Goal: Transaction & Acquisition: Purchase product/service

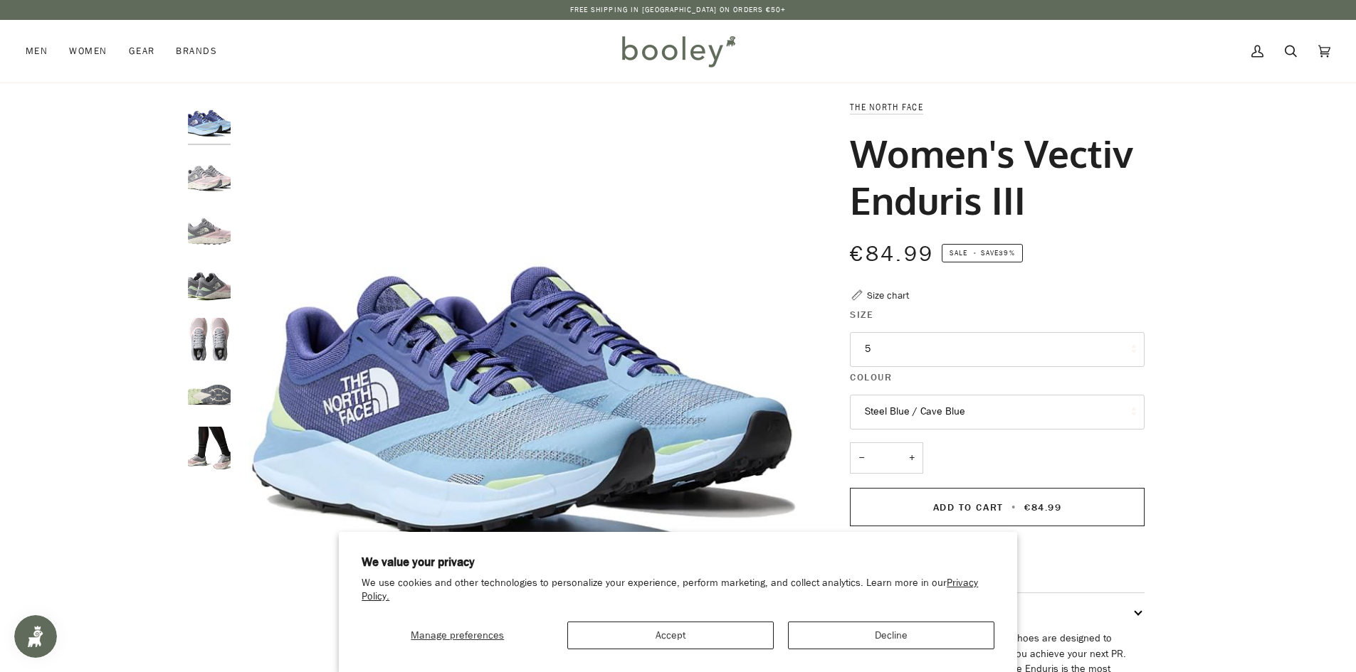
click at [913, 344] on button "5" at bounding box center [997, 349] width 295 height 35
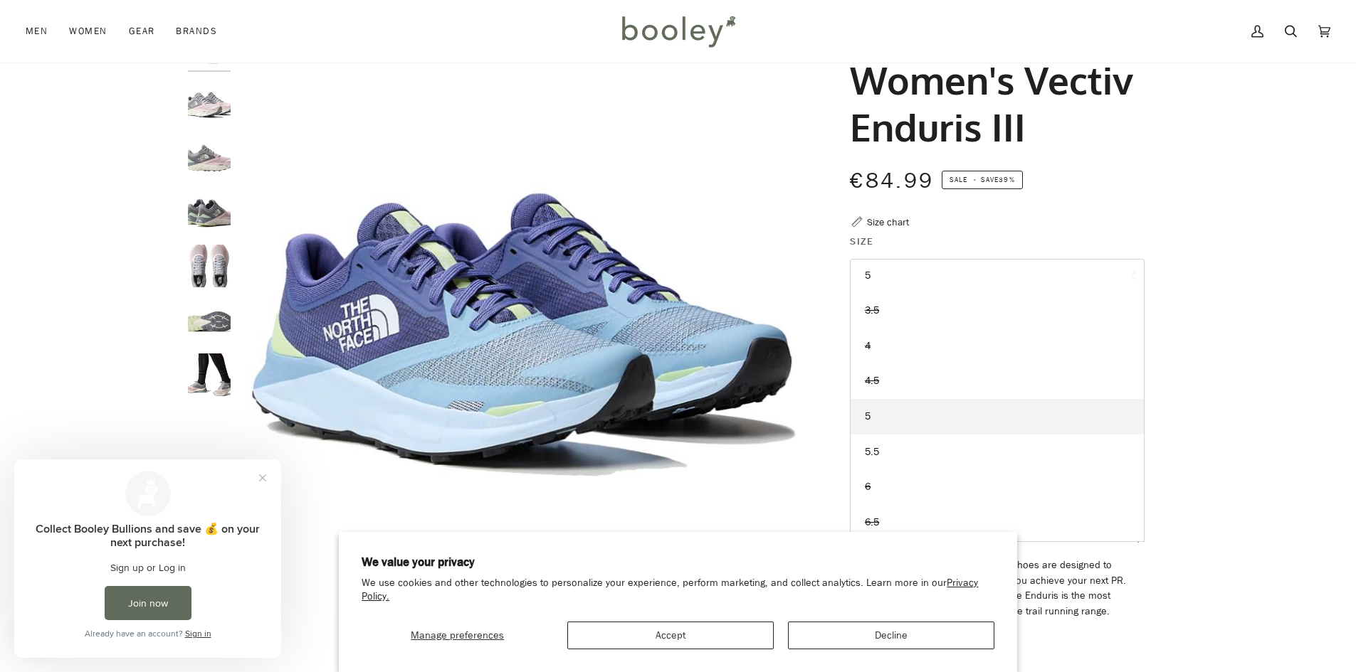
scroll to position [356, 0]
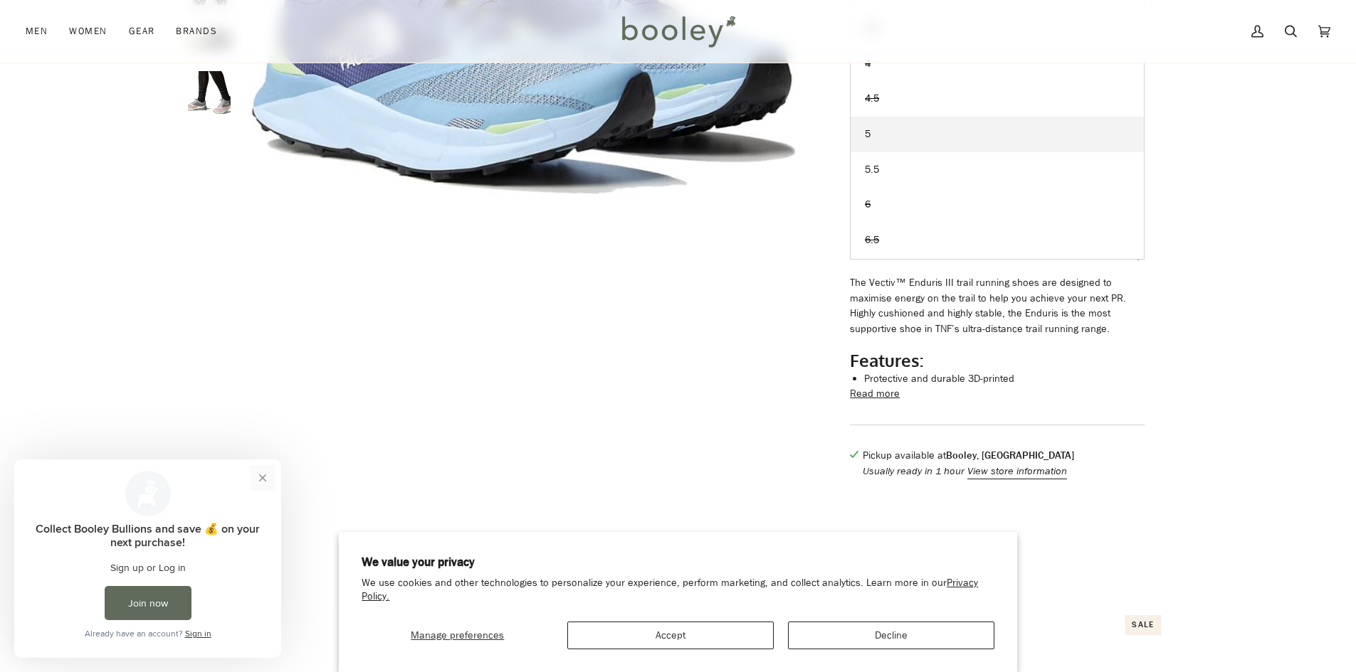
drag, startPoint x: 262, startPoint y: 479, endPoint x: 278, endPoint y: 937, distance: 458.5
click at [262, 479] on button "Close prompt" at bounding box center [263, 478] width 26 height 26
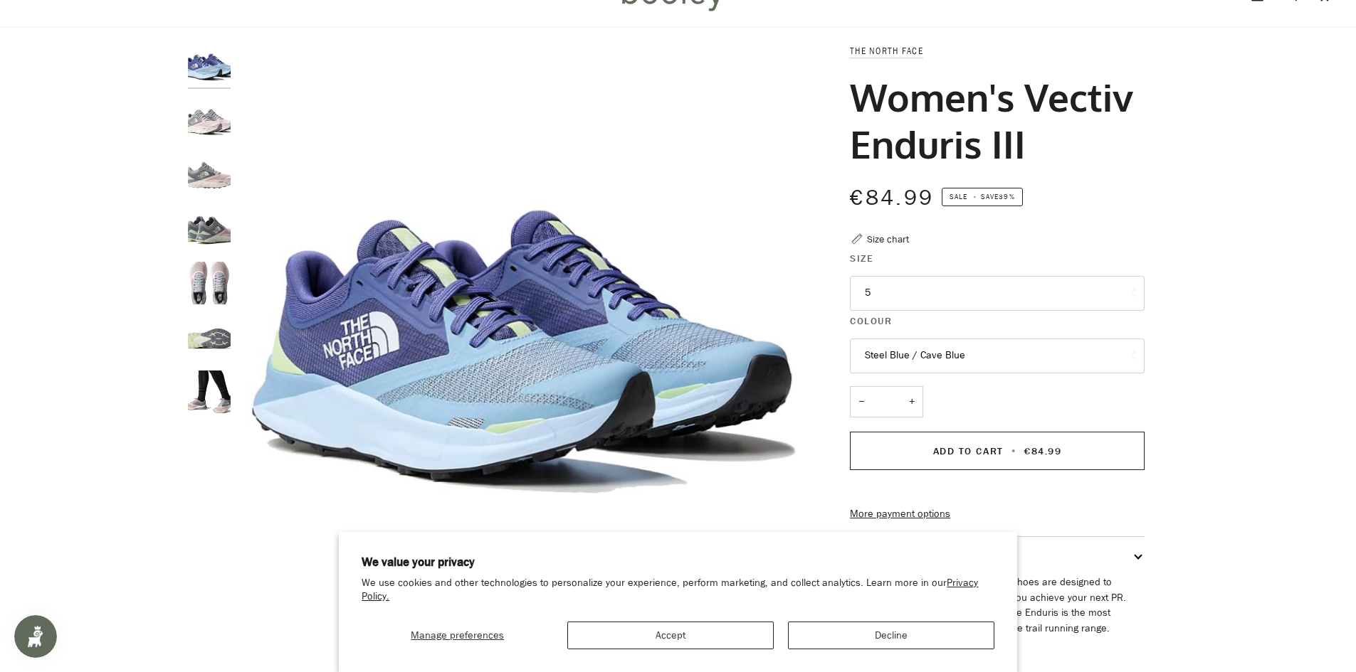
scroll to position [213, 0]
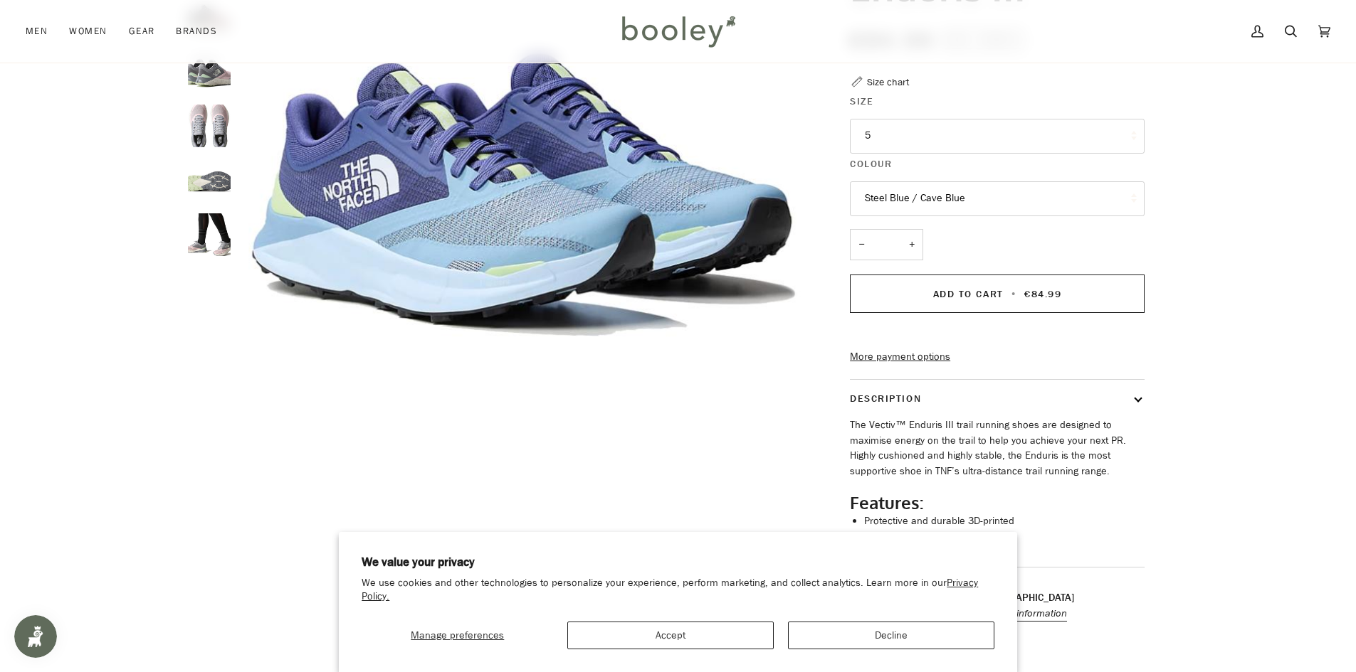
click at [971, 194] on button "Steel Blue / Cave Blue" at bounding box center [997, 198] width 295 height 35
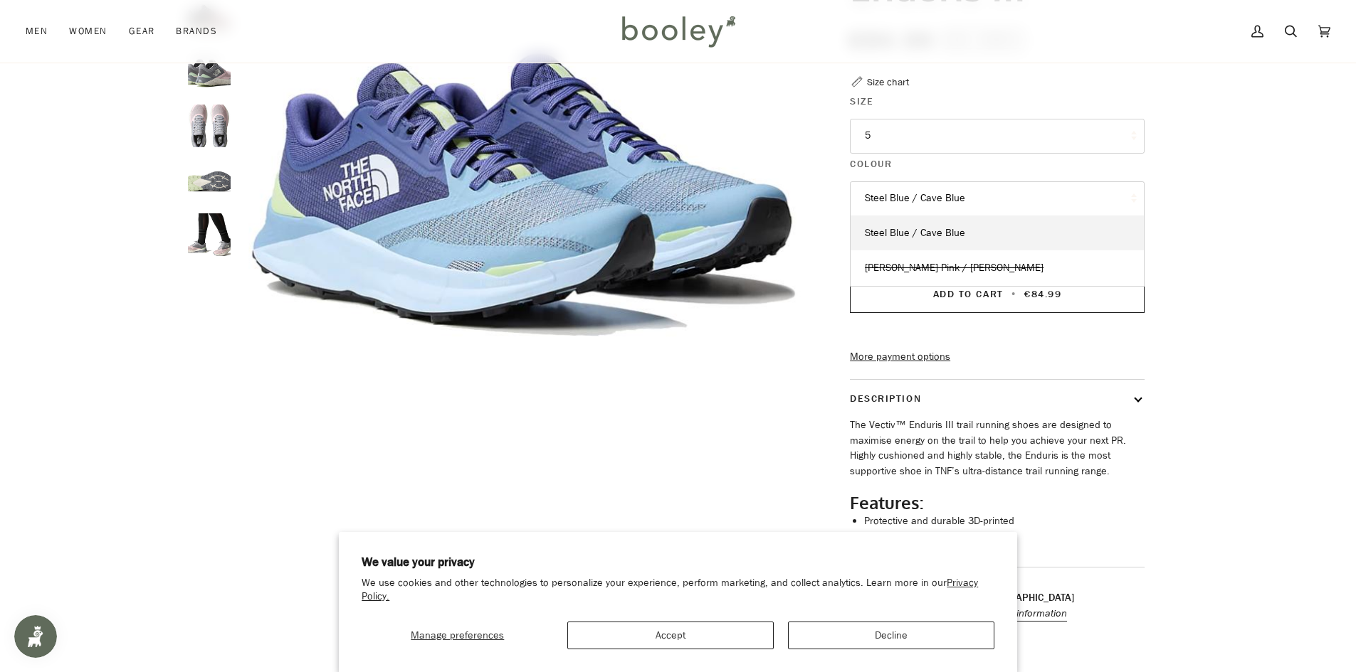
click at [961, 192] on button "Steel Blue / Cave Blue" at bounding box center [997, 198] width 295 height 35
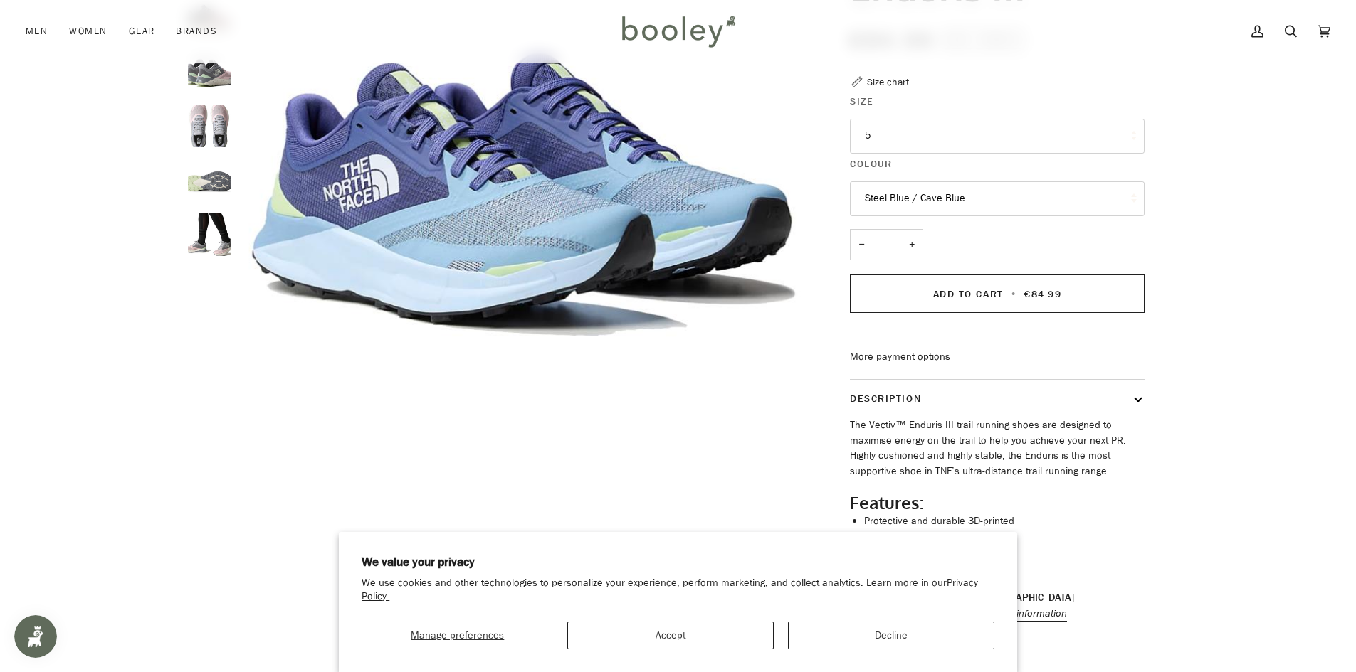
click at [884, 135] on button "5" at bounding box center [997, 136] width 295 height 35
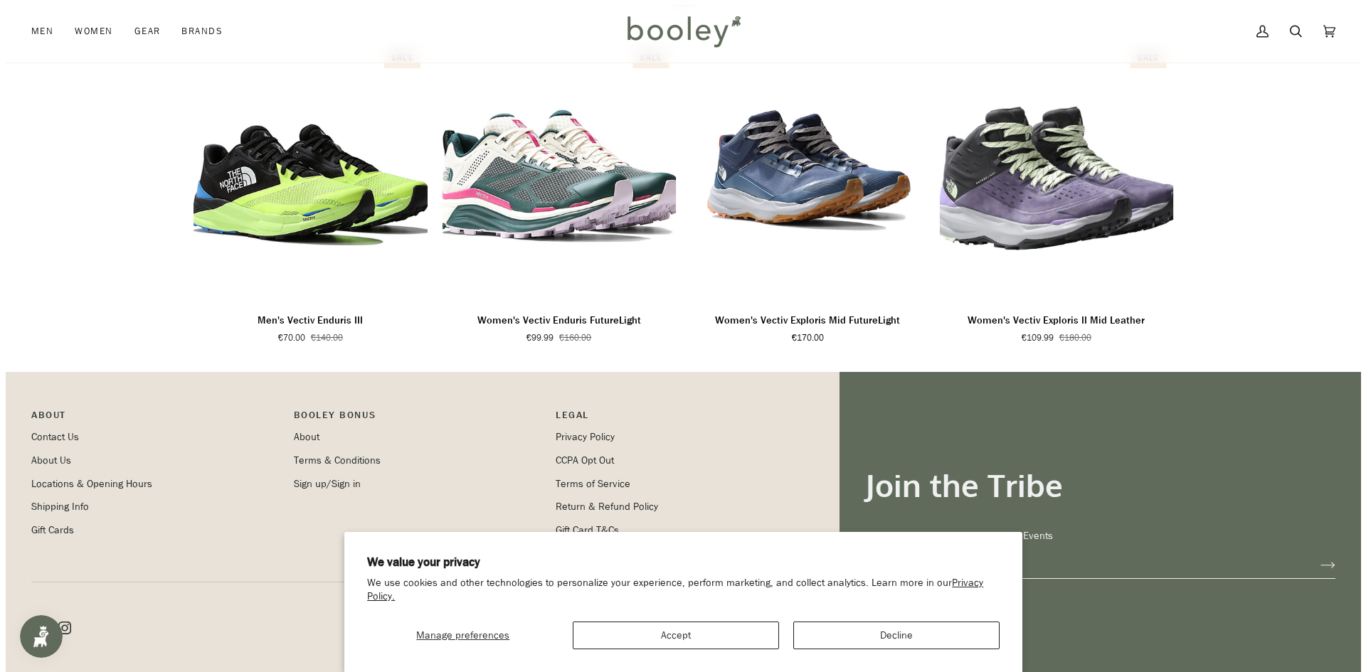
scroll to position [925, 0]
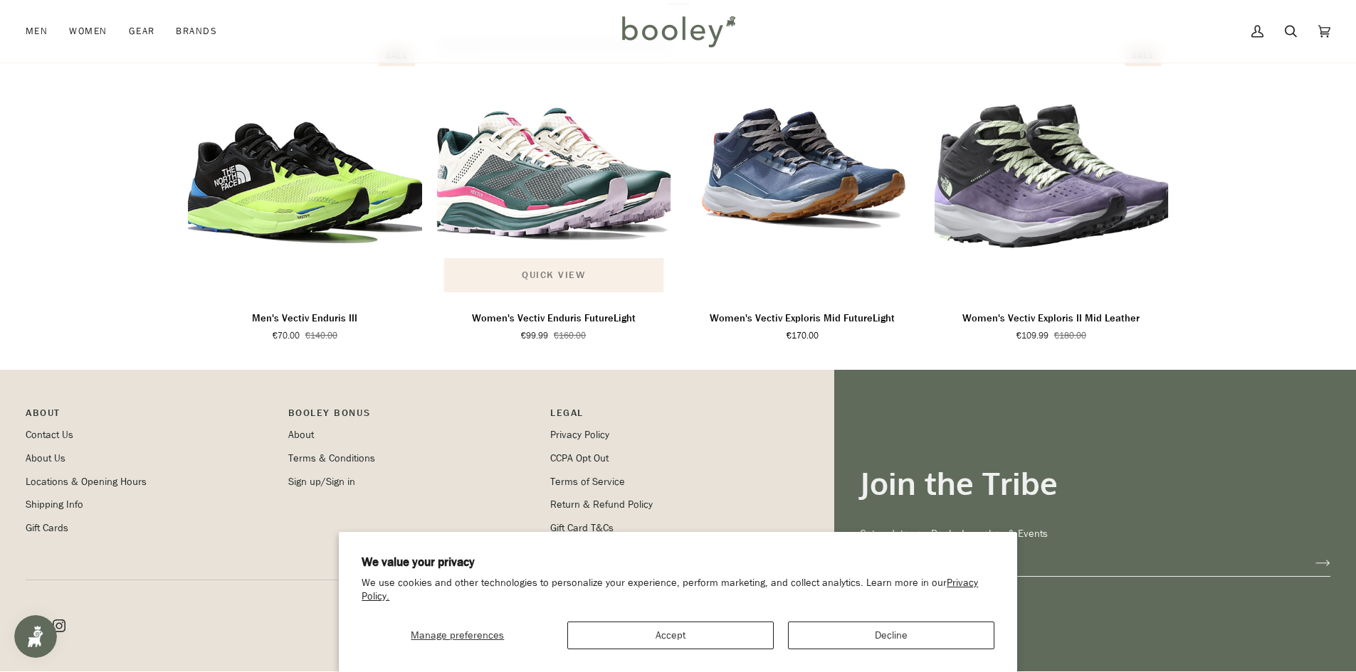
click at [554, 282] on span "Quick view" at bounding box center [553, 275] width 63 height 15
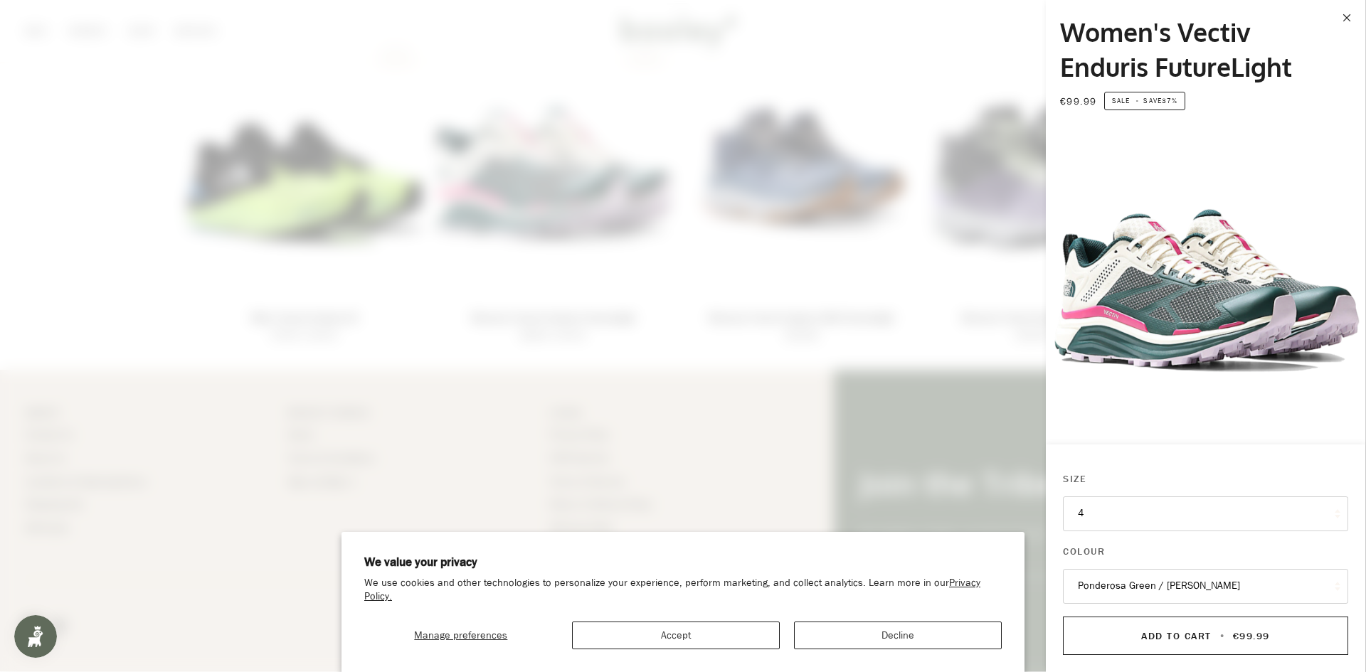
click at [1090, 509] on button "4" at bounding box center [1205, 514] width 285 height 35
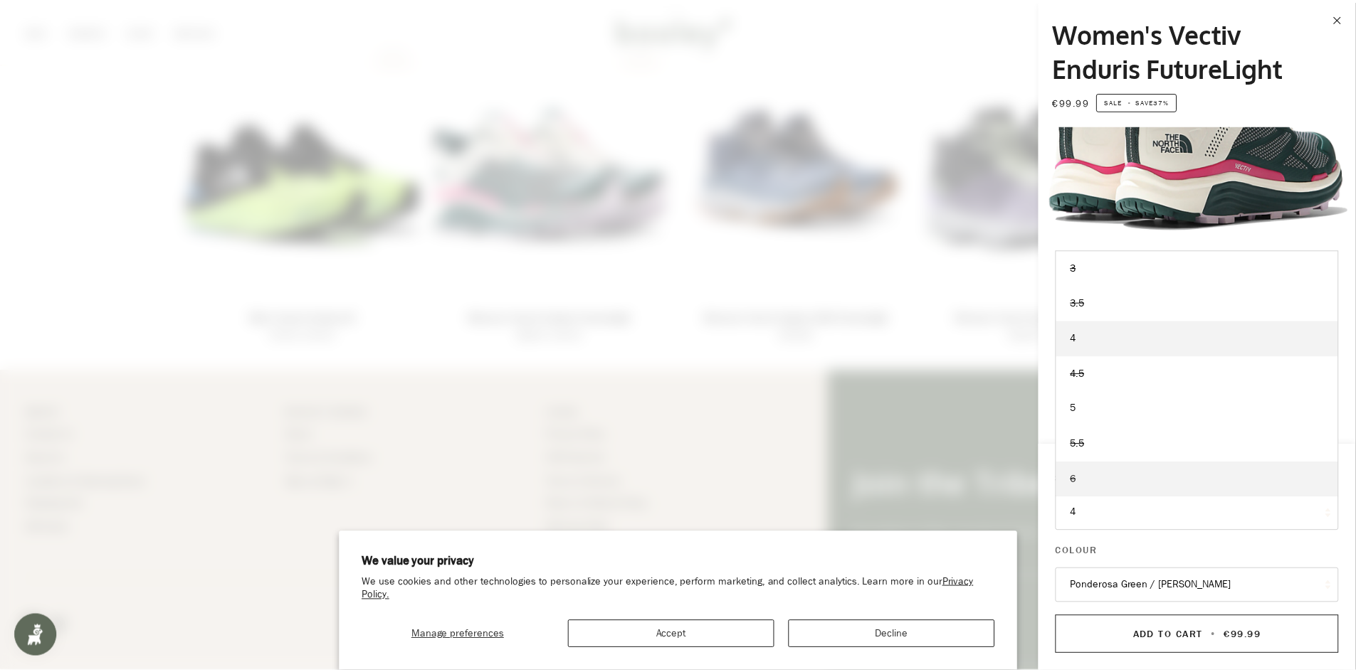
scroll to position [854, 0]
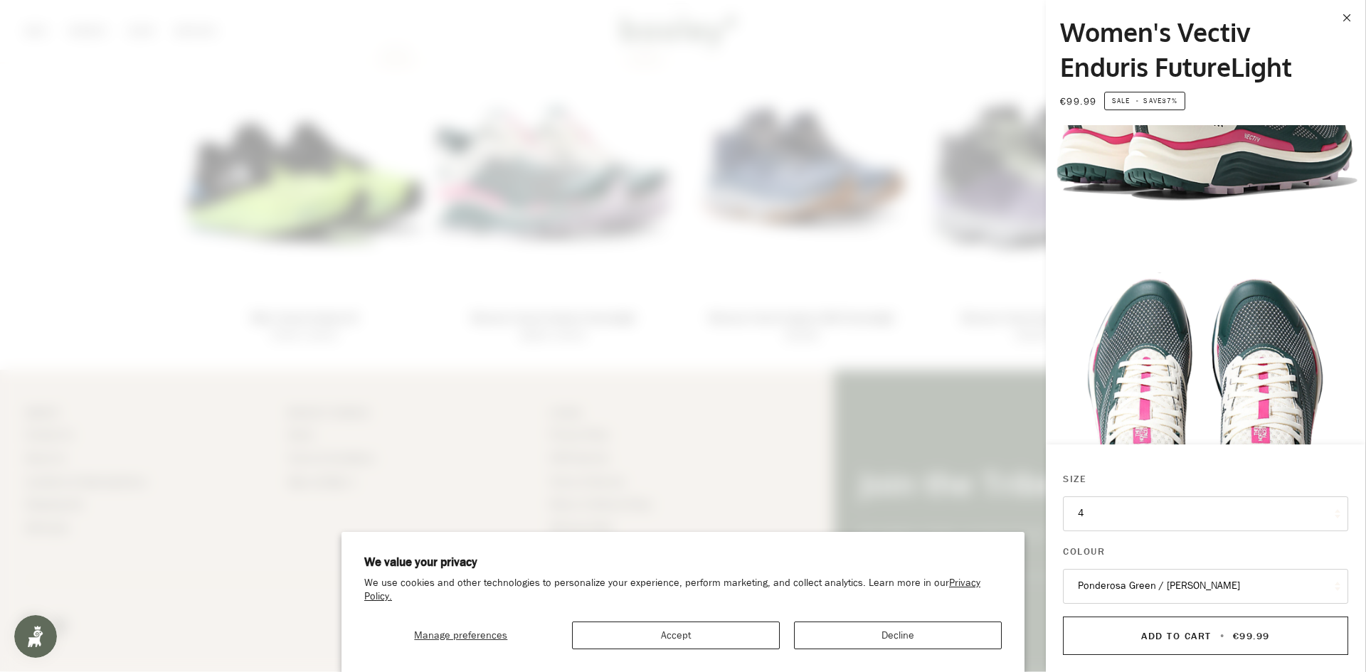
click at [344, 336] on span at bounding box center [683, 336] width 1366 height 672
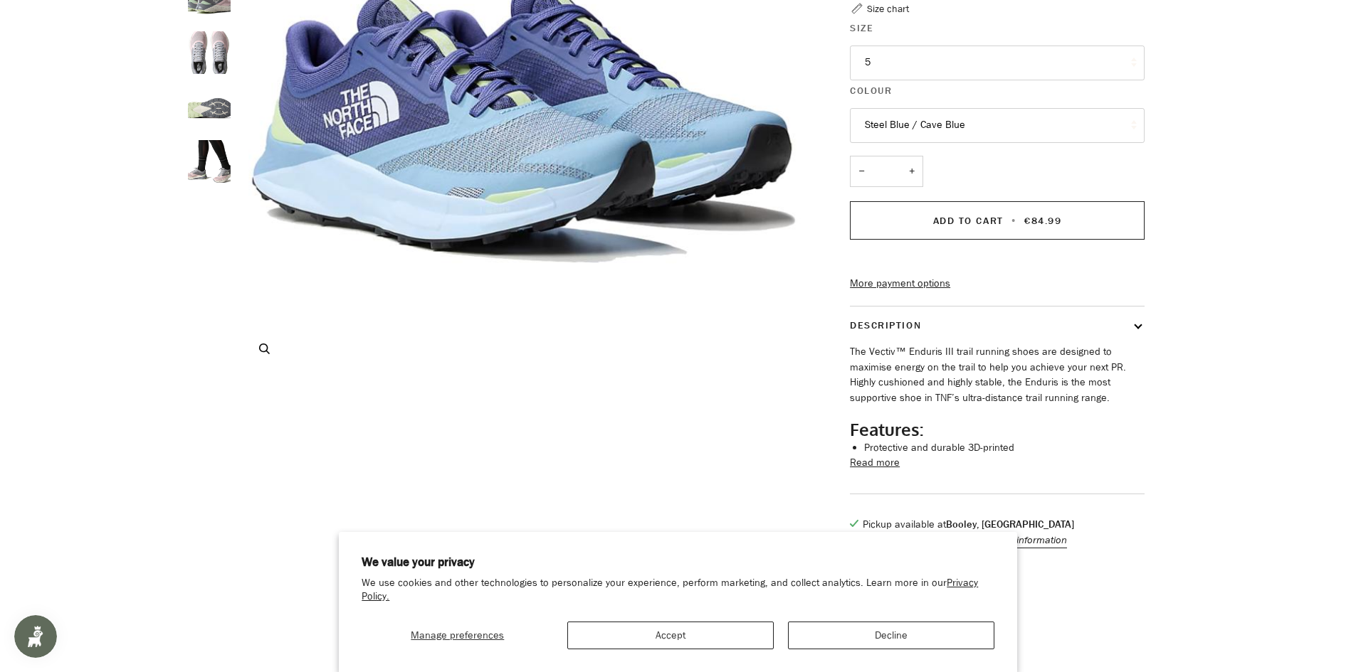
scroll to position [0, 0]
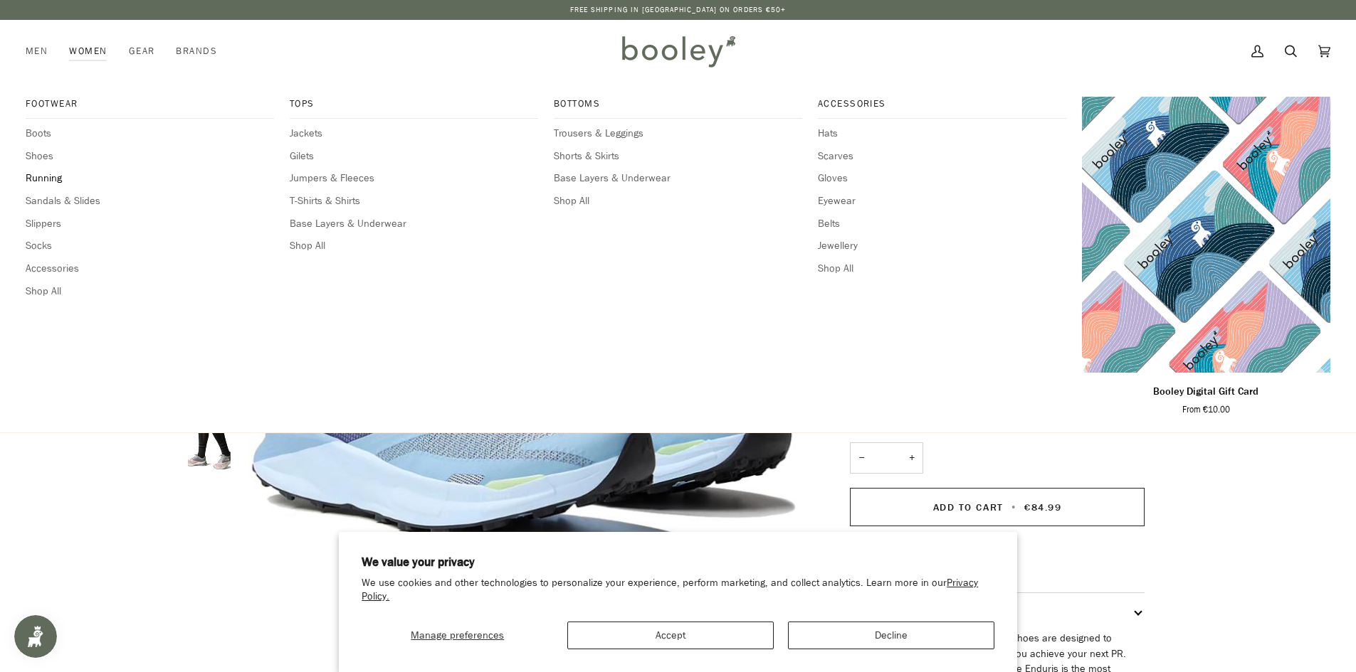
click at [53, 176] on span "Running" at bounding box center [150, 179] width 248 height 16
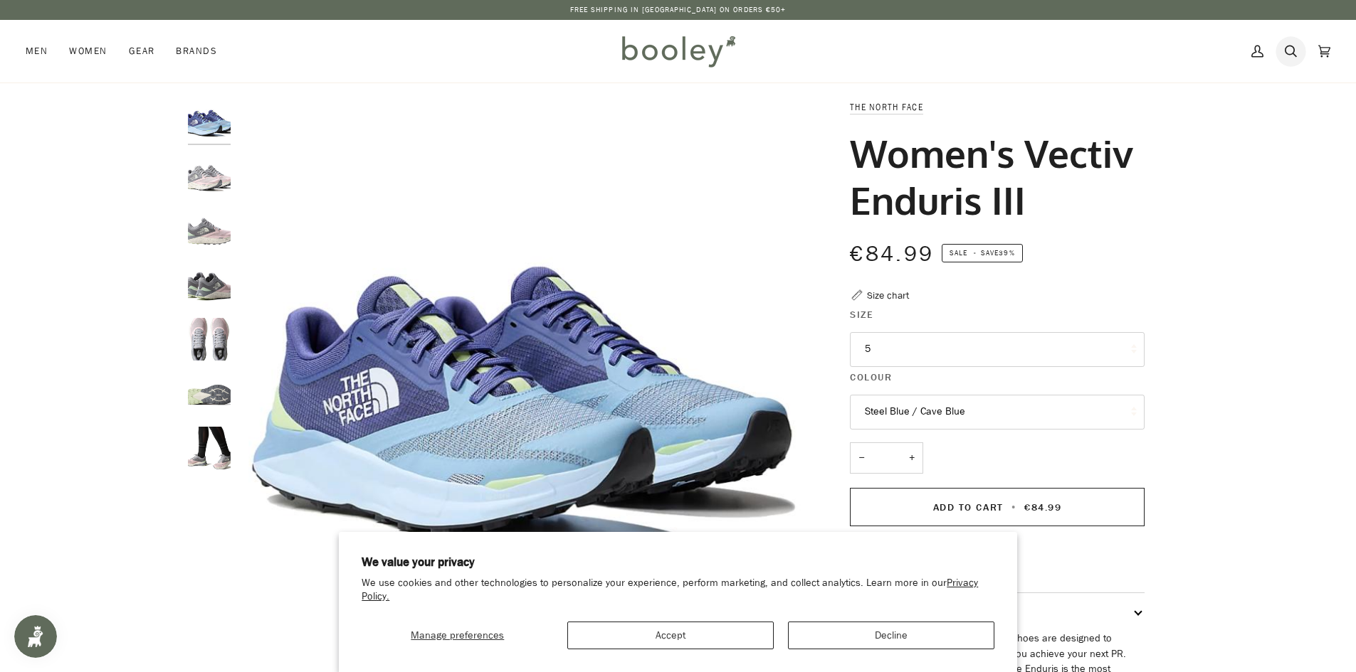
click at [1286, 41] on icon at bounding box center [1290, 51] width 12 height 21
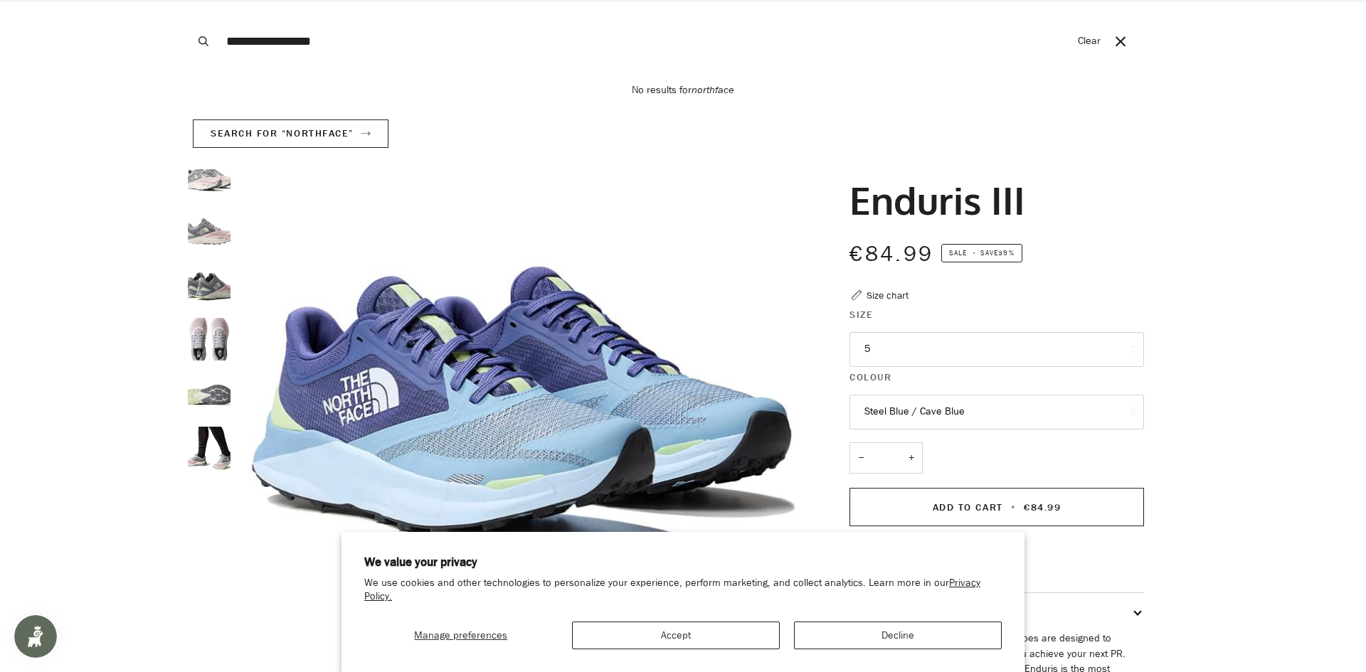
type input "**********"
click at [188, 0] on button "Search" at bounding box center [203, 41] width 31 height 83
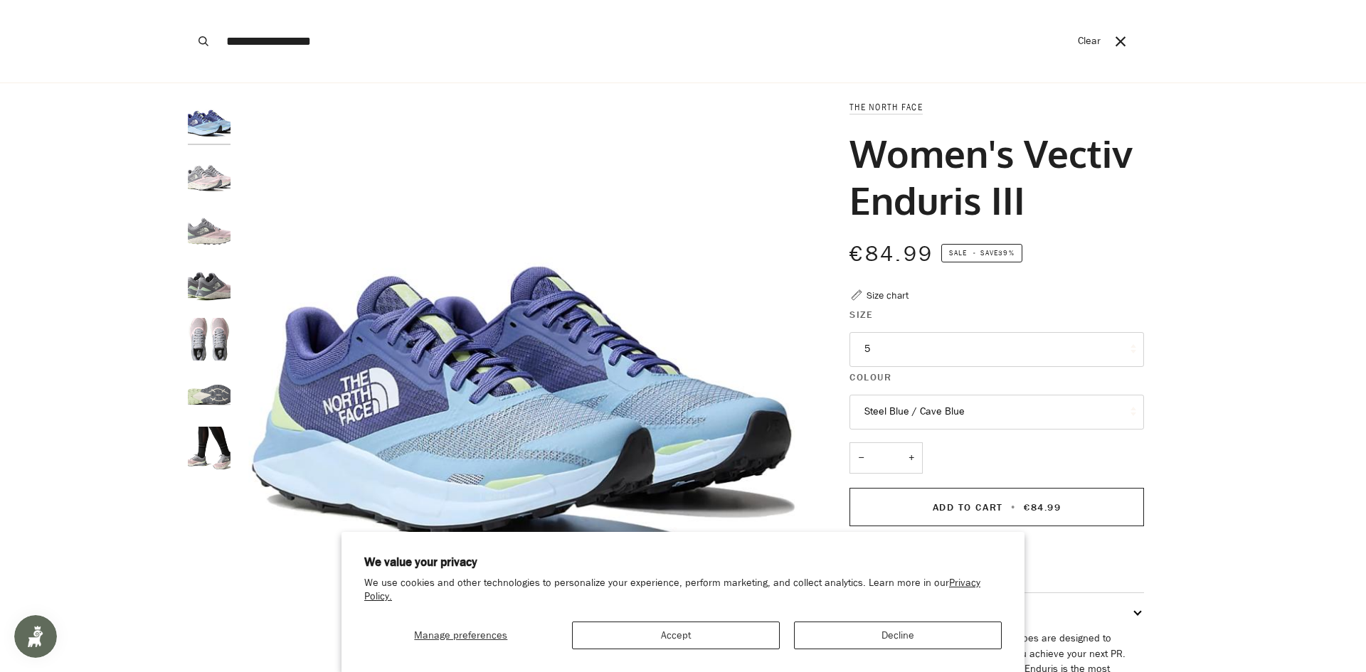
click at [218, 184] on span at bounding box center [683, 336] width 1366 height 672
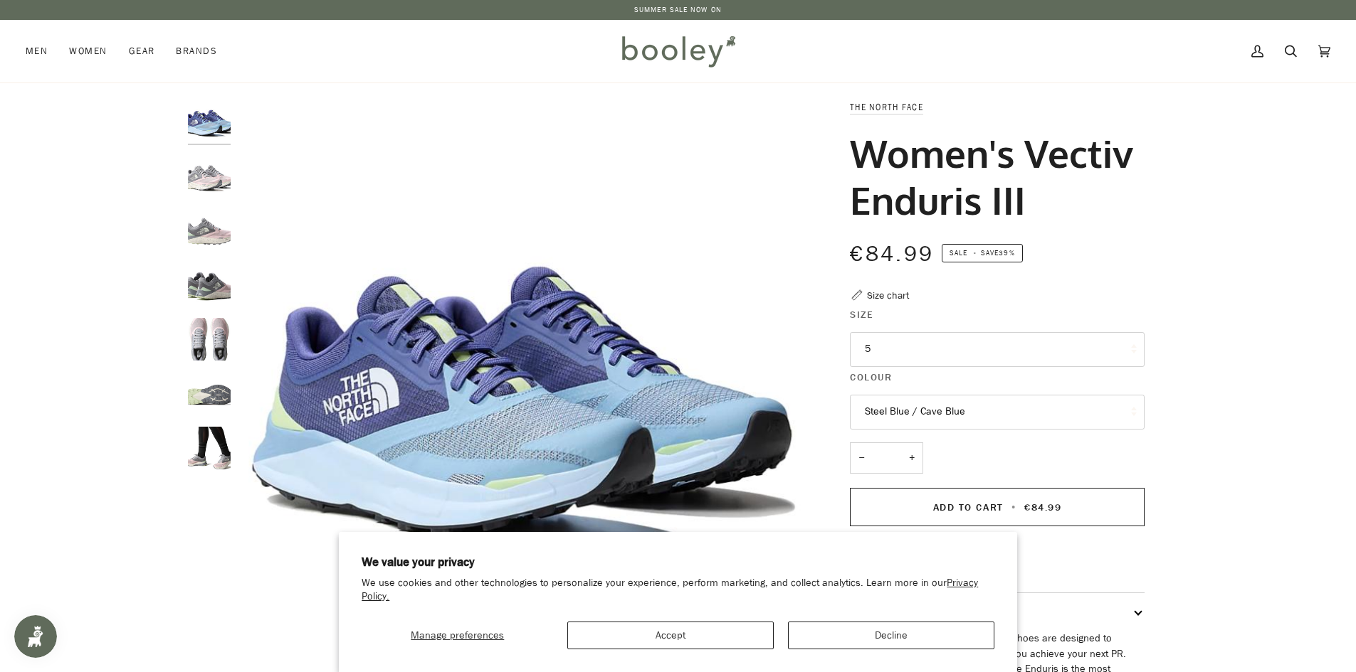
click at [946, 413] on button "Steel Blue / Cave Blue" at bounding box center [997, 412] width 295 height 35
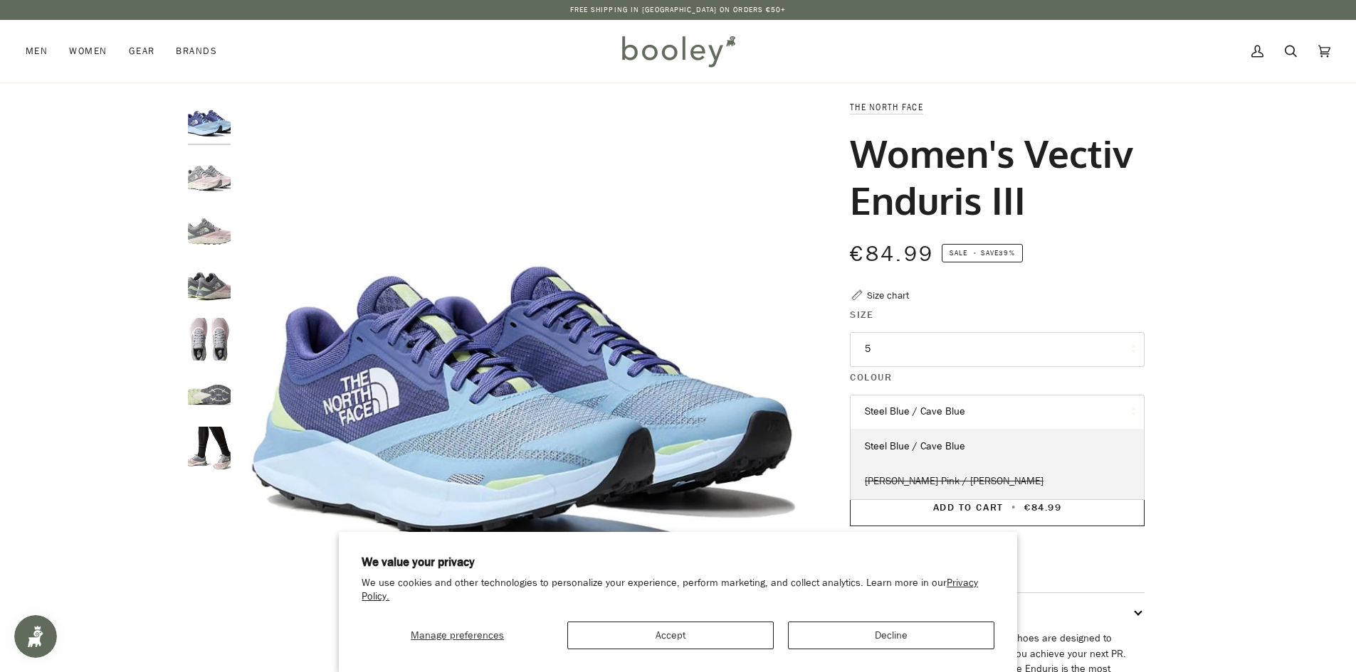
click at [899, 480] on span "Purdy Pink / Meld Grey" at bounding box center [954, 482] width 179 height 14
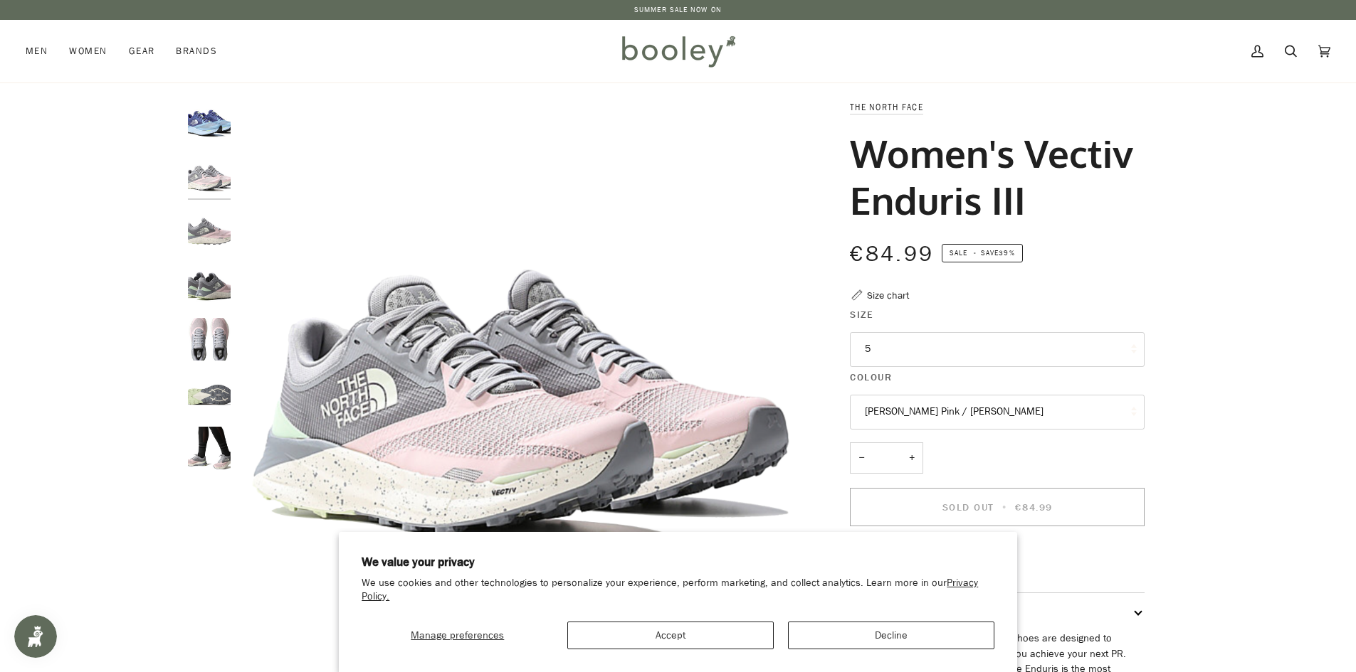
click at [911, 339] on button "5" at bounding box center [997, 349] width 295 height 35
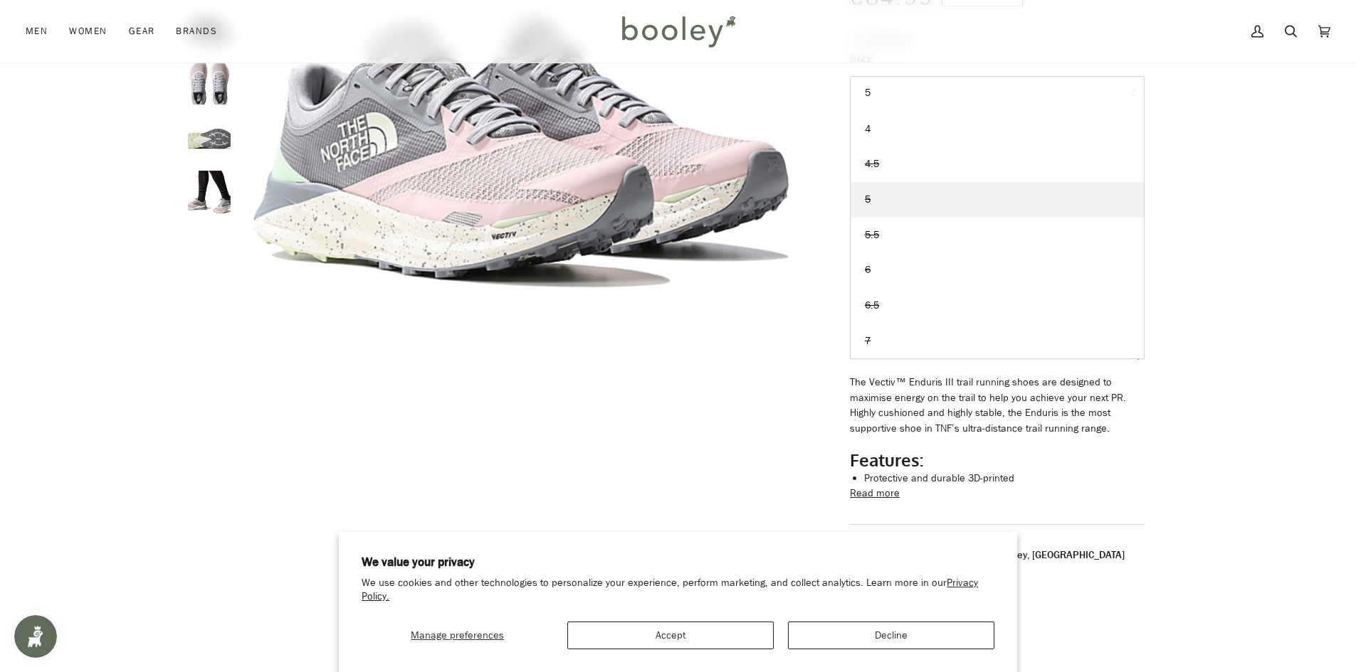
scroll to position [285, 0]
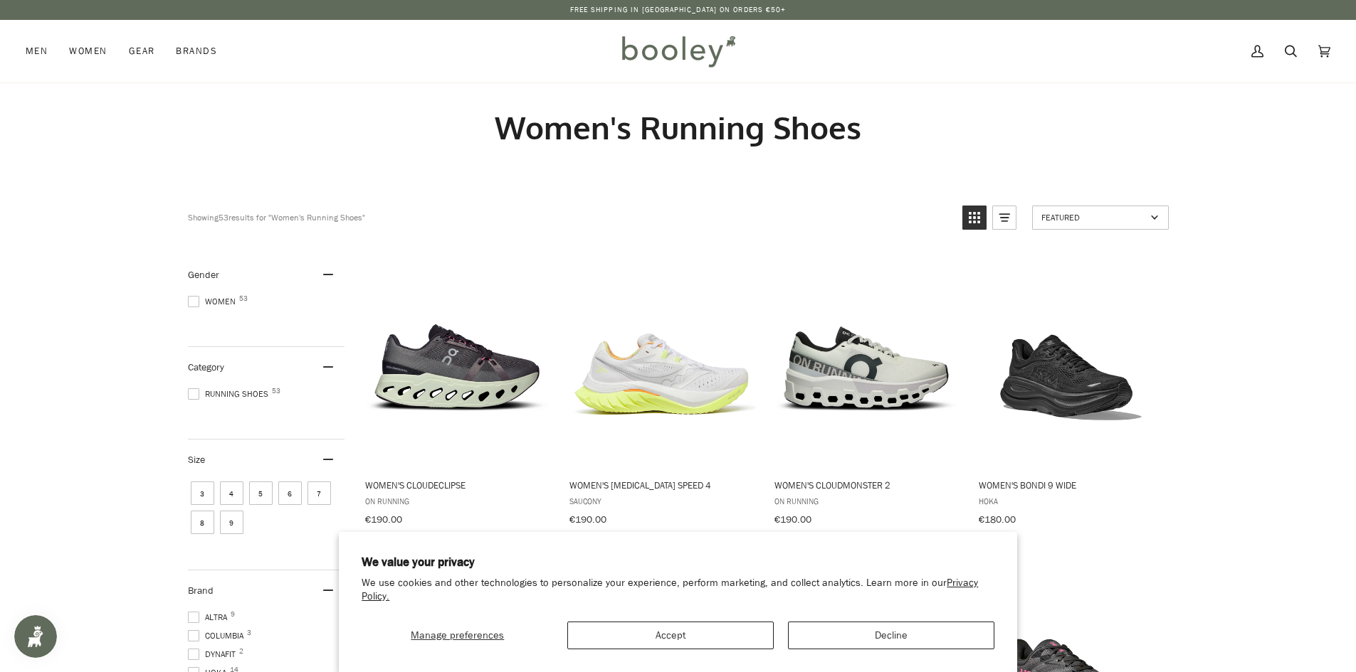
click at [870, 651] on section "We value your privacy We use cookies and other technologies to personalize your…" at bounding box center [678, 602] width 678 height 140
click at [873, 638] on button "Decline" at bounding box center [891, 636] width 206 height 28
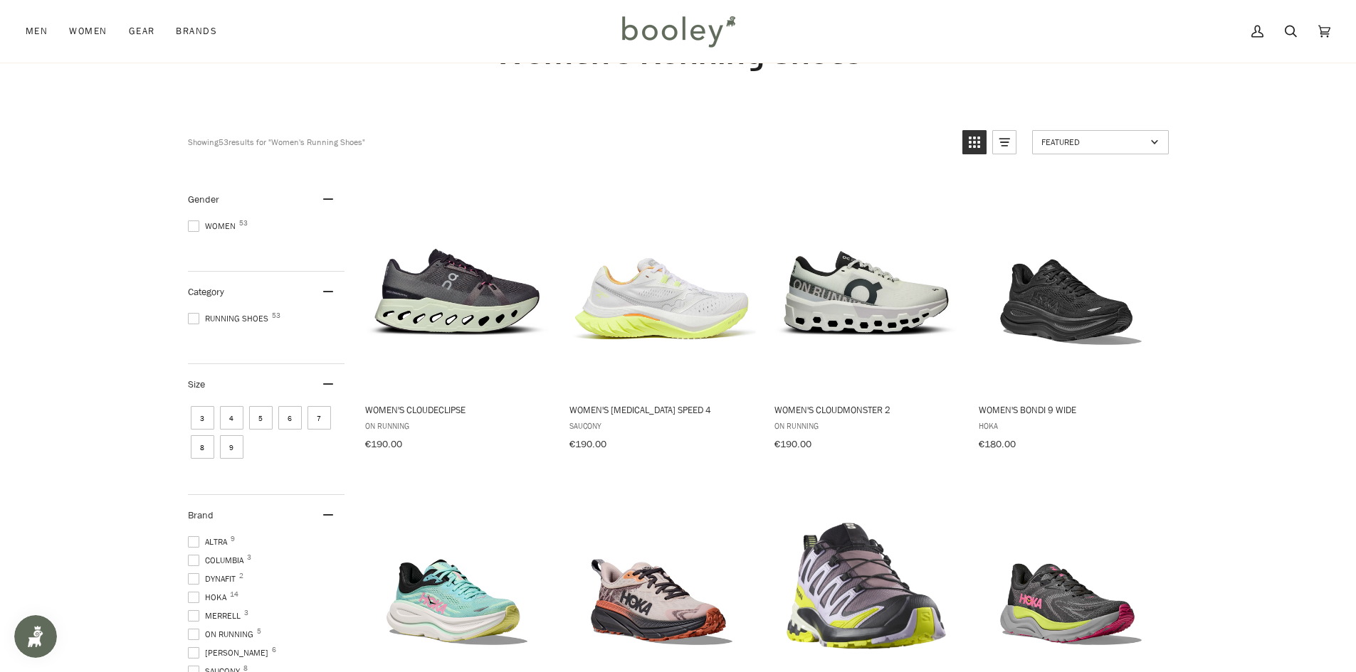
scroll to position [71, 0]
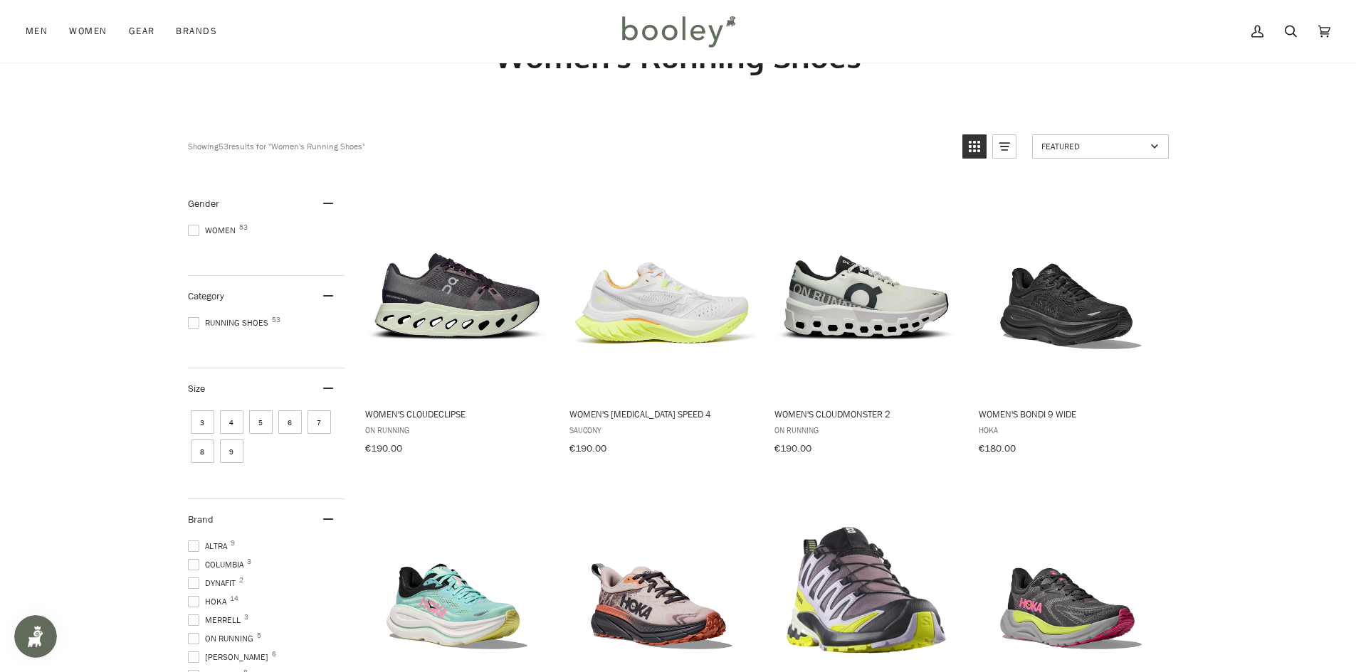
click at [202, 452] on span "8" at bounding box center [202, 451] width 23 height 23
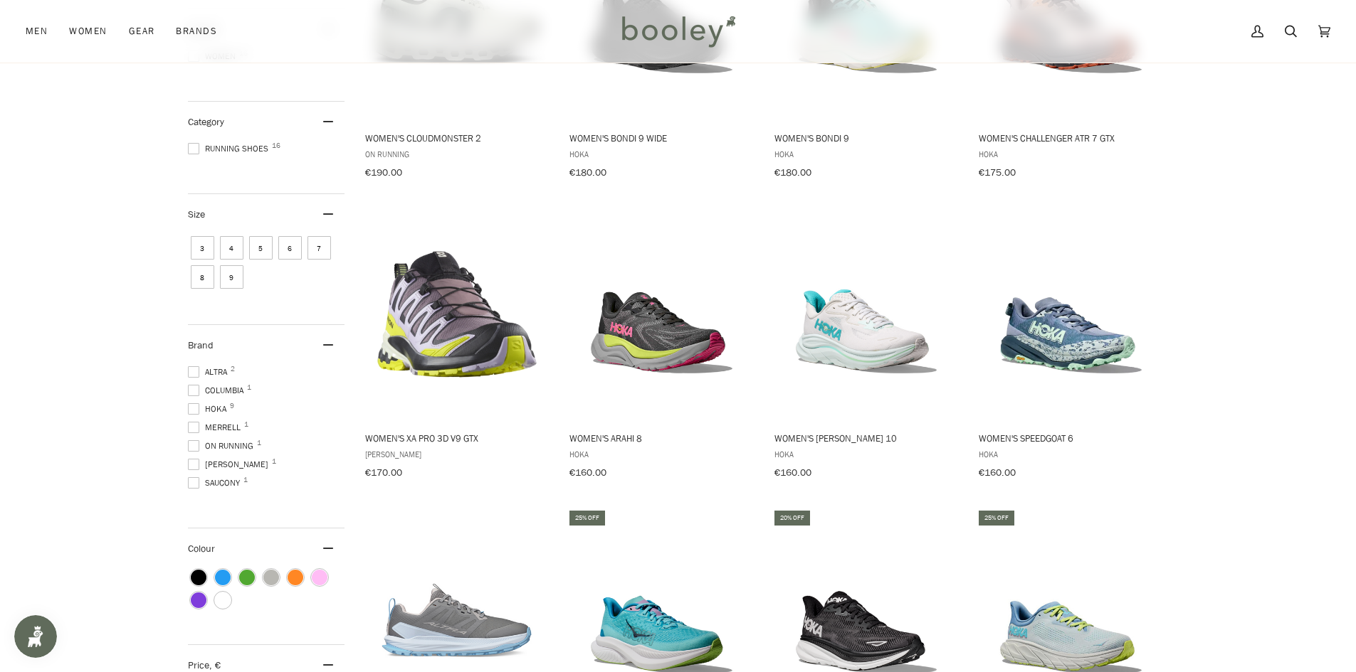
scroll to position [285, 0]
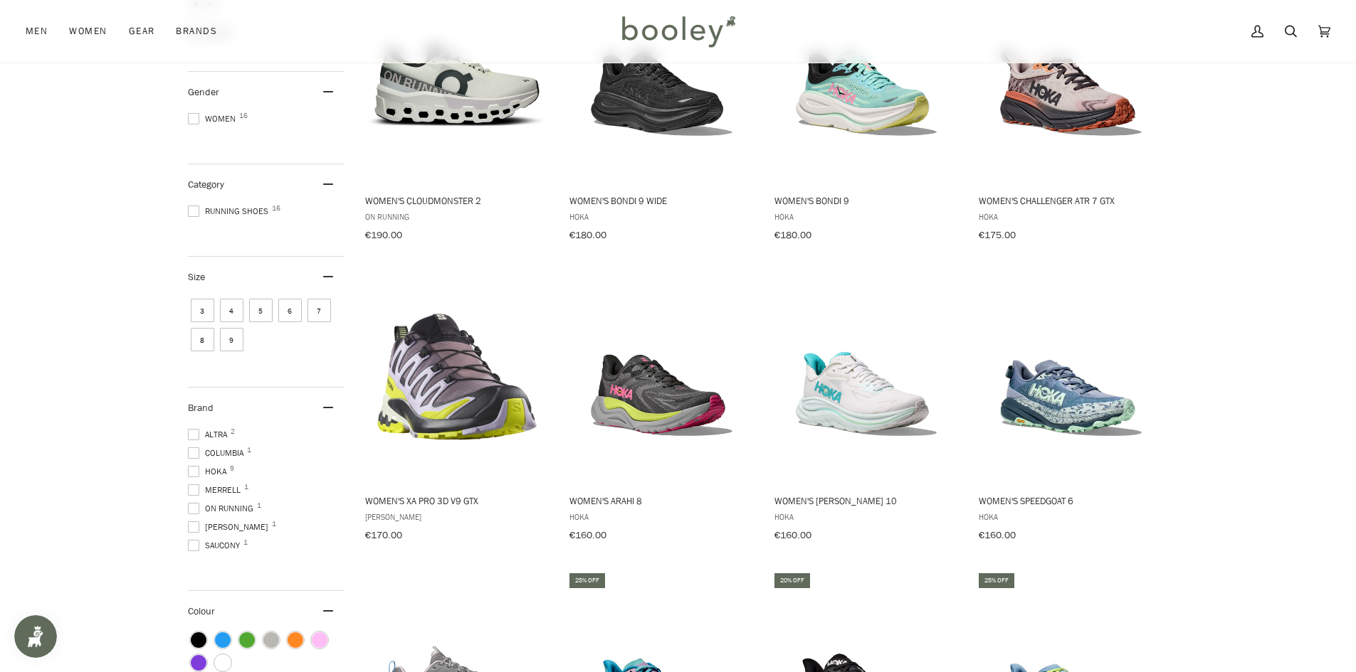
click at [194, 522] on span at bounding box center [193, 527] width 11 height 11
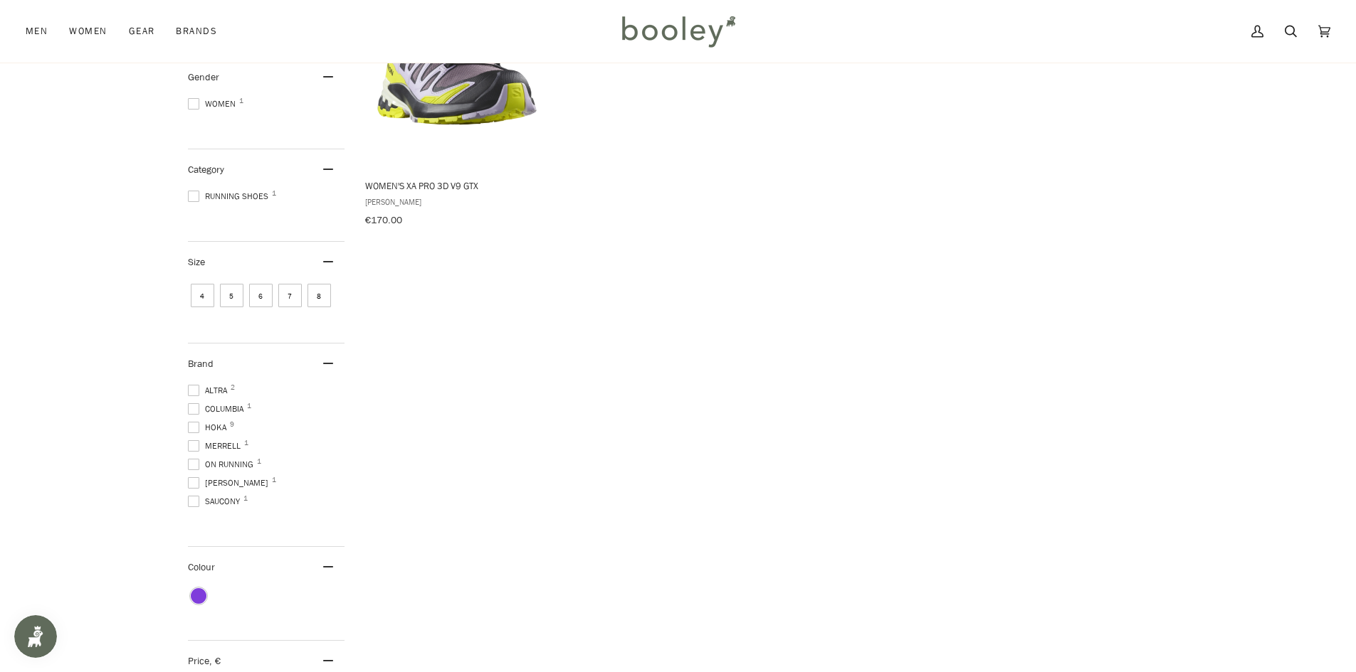
scroll to position [356, 0]
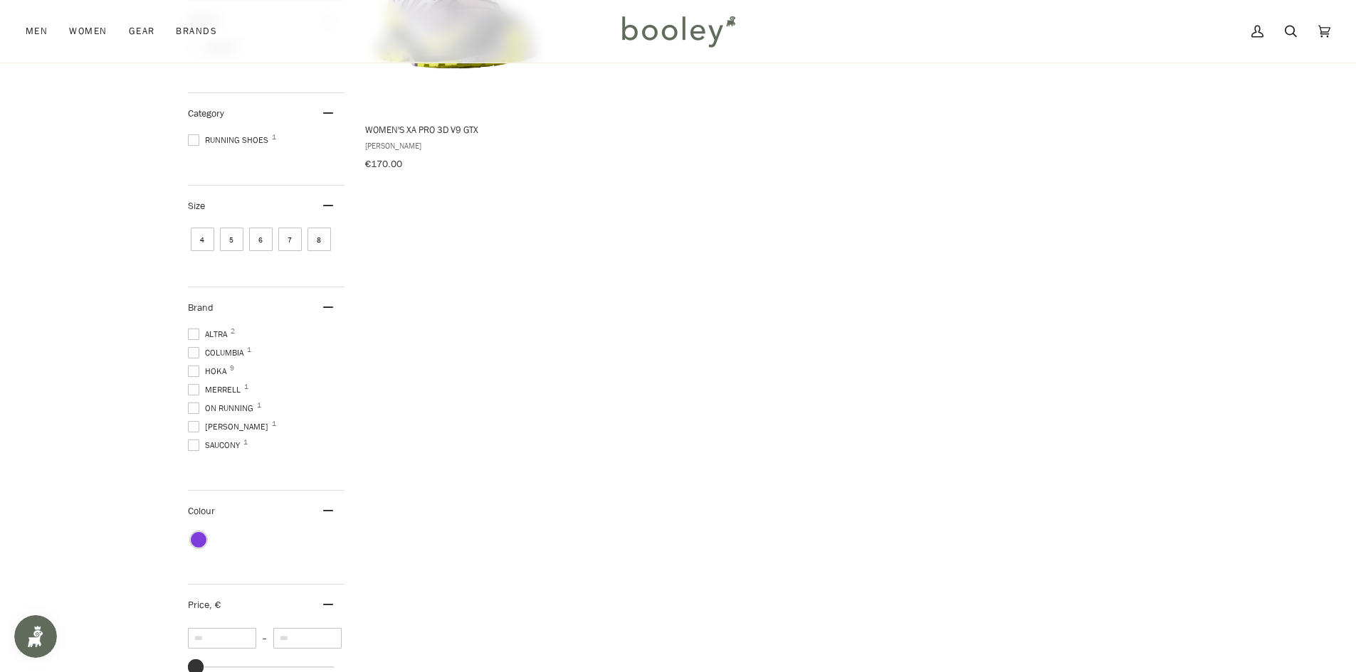
click at [193, 422] on span at bounding box center [193, 426] width 11 height 11
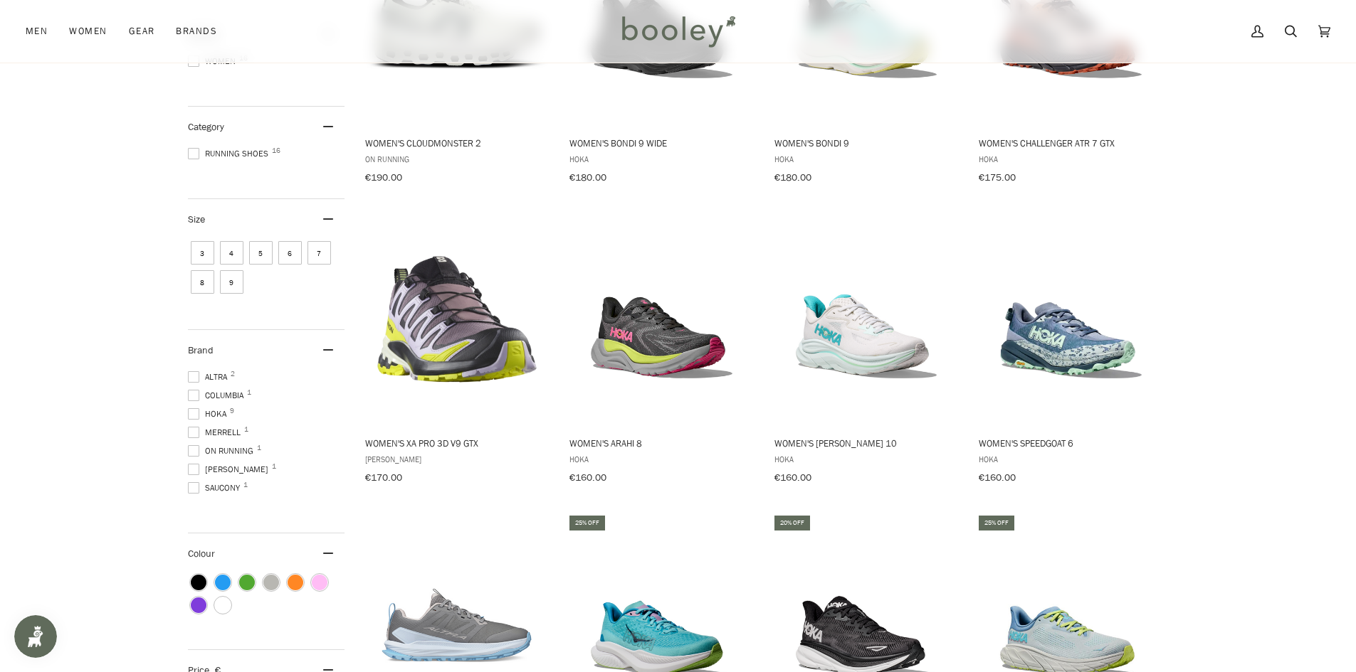
scroll to position [284, 0]
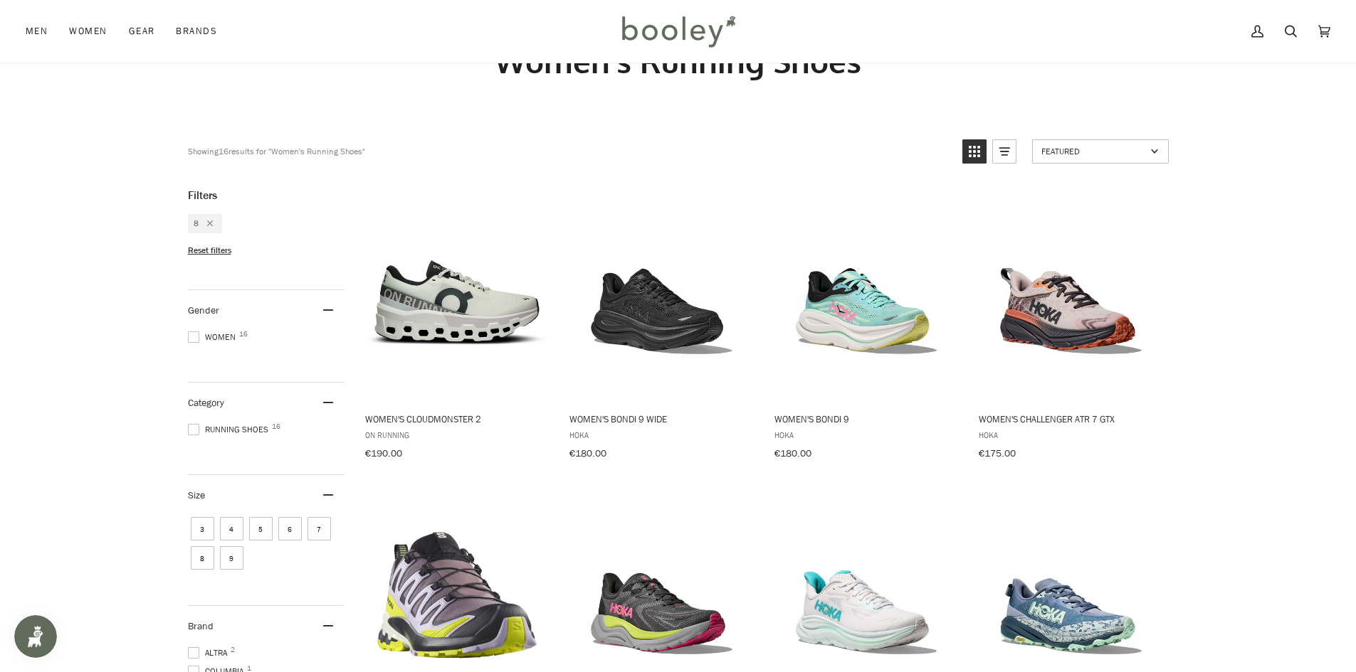
scroll to position [43, 0]
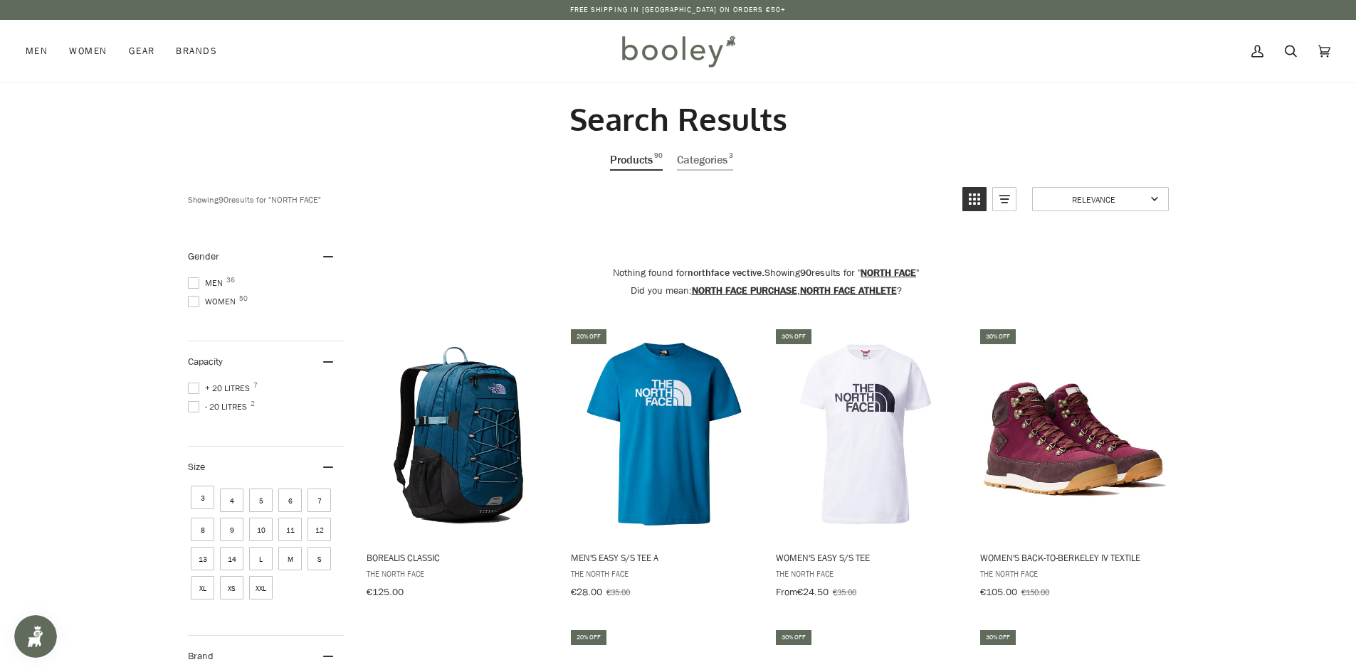
click at [199, 529] on span "8" at bounding box center [202, 529] width 23 height 23
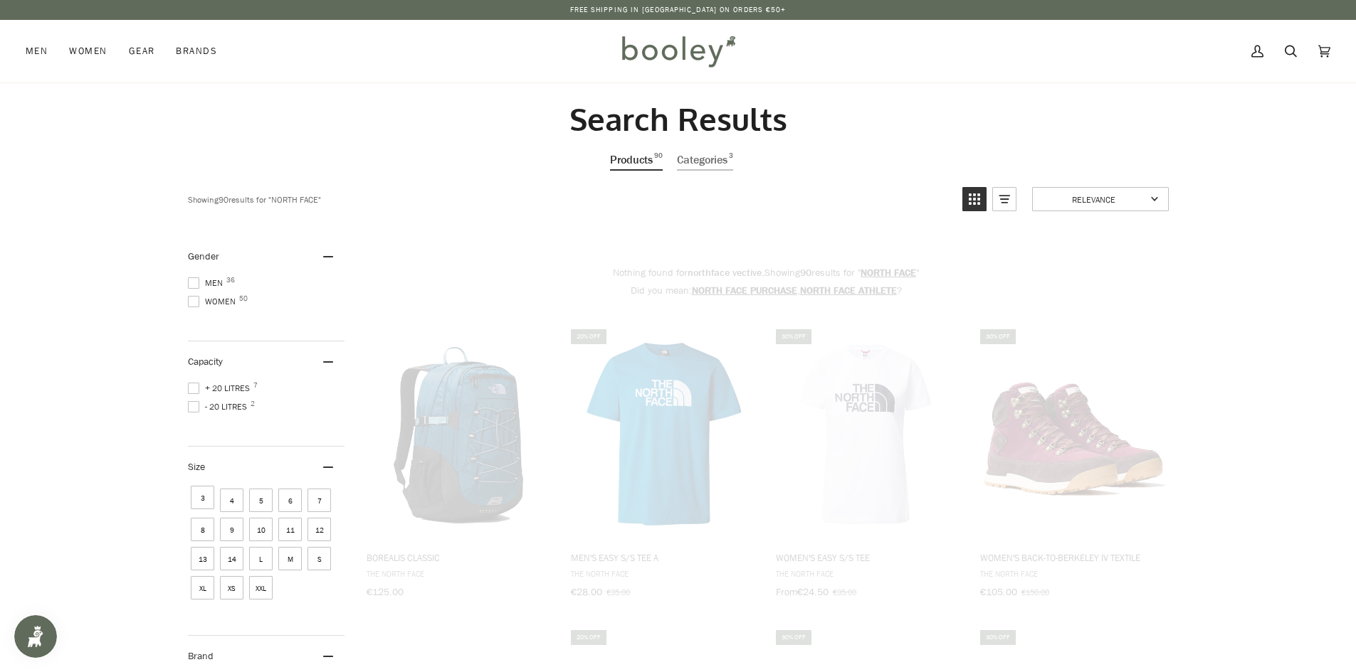
type input "**********"
